Goal: Information Seeking & Learning: Understand process/instructions

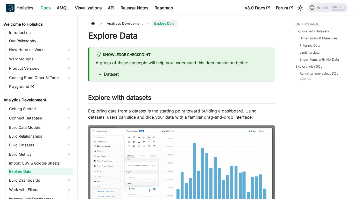
scroll to position [13, 0]
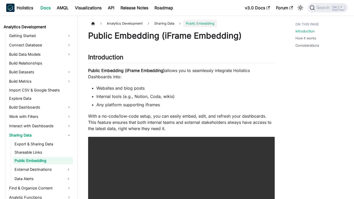
scroll to position [75, 0]
